Goal: Check status: Check status

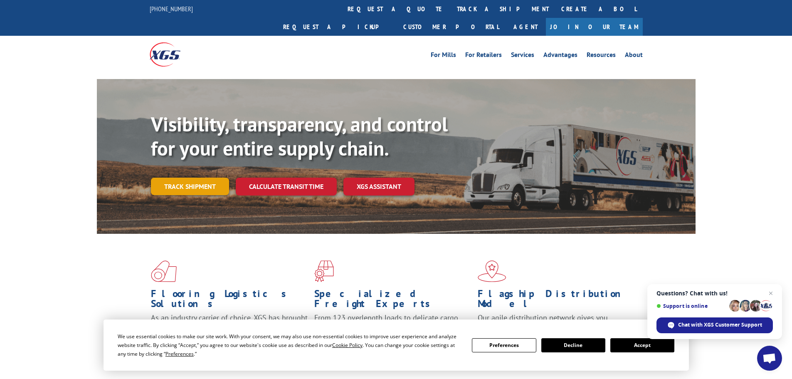
click at [187, 177] on link "Track shipment" at bounding box center [190, 185] width 78 height 17
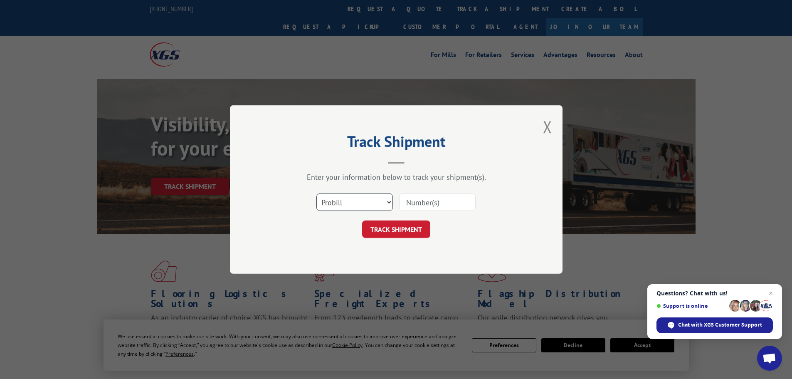
drag, startPoint x: 352, startPoint y: 199, endPoint x: 349, endPoint y: 205, distance: 6.3
click at [352, 199] on select "Select category... Probill BOL PO" at bounding box center [354, 201] width 76 height 17
select select "bol"
click at [316, 193] on select "Select category... Probill BOL PO" at bounding box center [354, 201] width 76 height 17
click at [402, 201] on input at bounding box center [437, 201] width 76 height 17
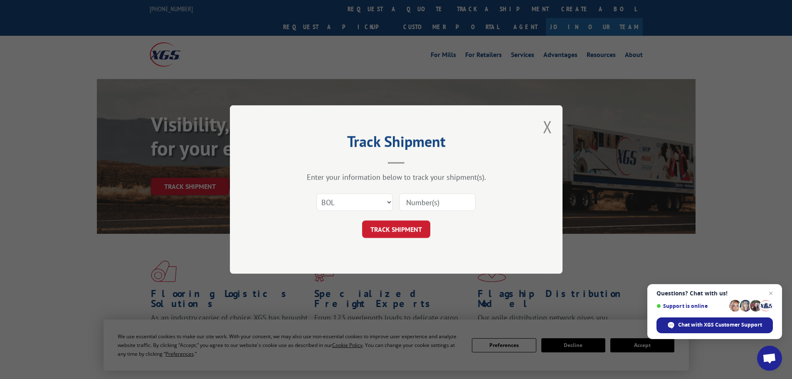
paste input "6006794"
click at [409, 203] on input "6006794" at bounding box center [437, 201] width 76 height 17
type input "6006794"
click at [394, 225] on button "TRACK SHIPMENT" at bounding box center [396, 228] width 68 height 17
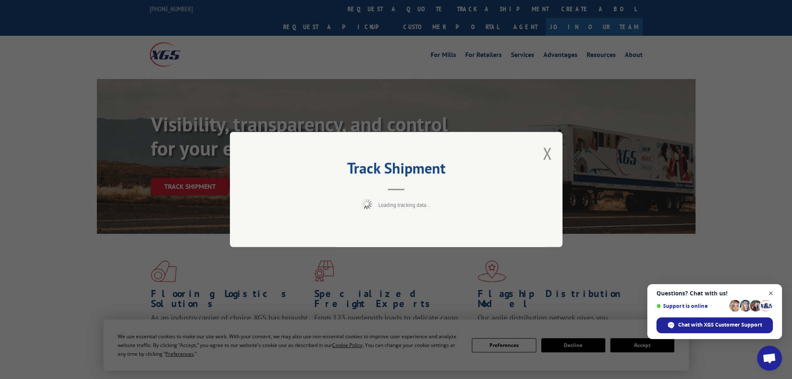
click at [773, 293] on span "Close chat" at bounding box center [770, 293] width 10 height 10
